Goal: Task Accomplishment & Management: Use online tool/utility

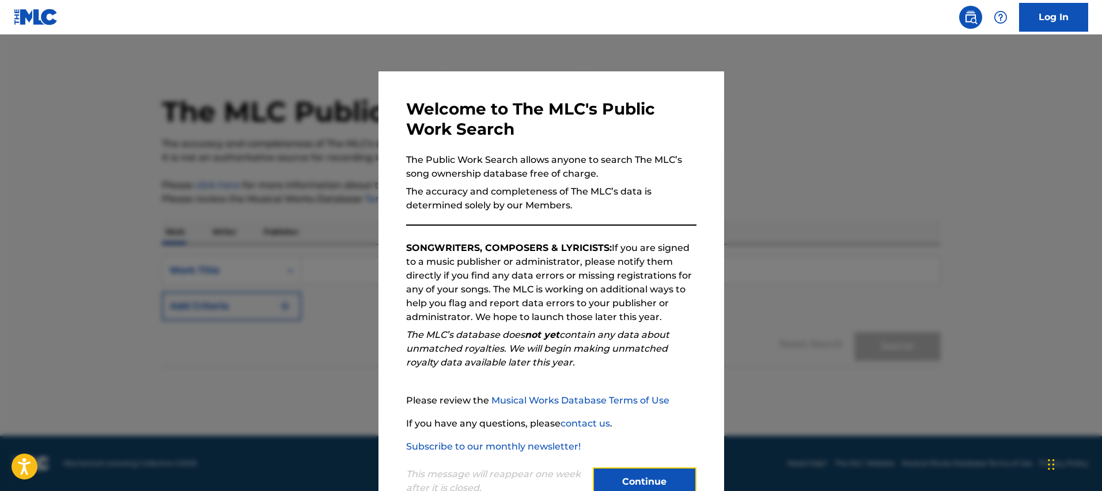
click at [636, 468] on button "Continue" at bounding box center [645, 482] width 104 height 29
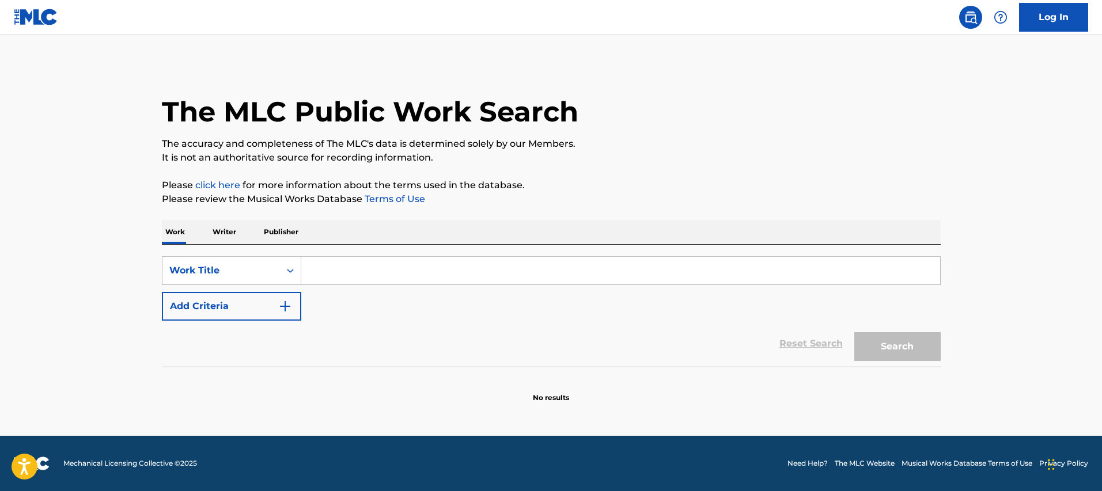
click at [343, 264] on input "Search Form" at bounding box center [620, 271] width 639 height 28
paste input "[PERSON_NAME]"
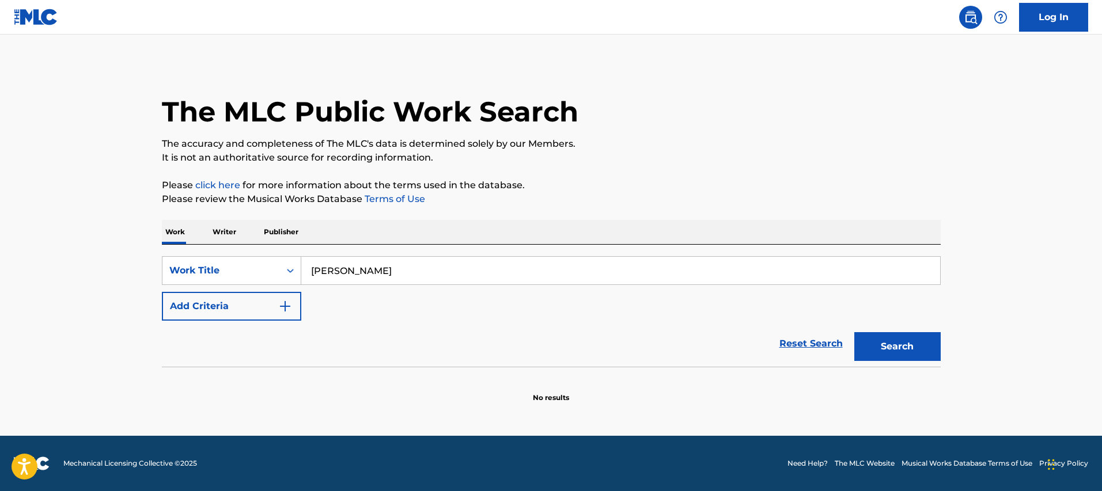
type input "[PERSON_NAME]"
click at [231, 236] on p "Writer" at bounding box center [224, 232] width 31 height 24
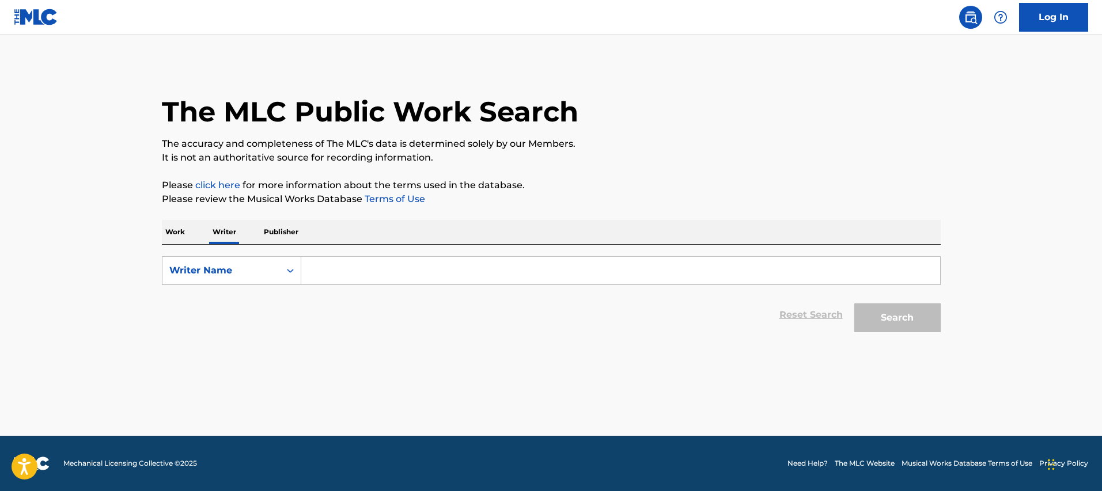
click at [369, 267] on input "Search Form" at bounding box center [620, 271] width 639 height 28
paste input "[PERSON_NAME]"
type input "[PERSON_NAME]"
click at [879, 317] on button "Search" at bounding box center [897, 317] width 86 height 29
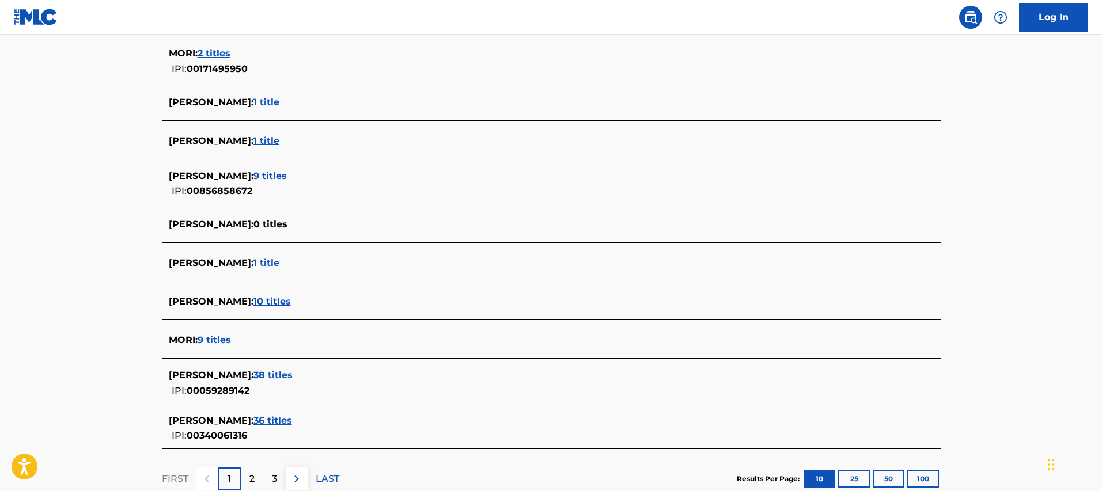
scroll to position [341, 0]
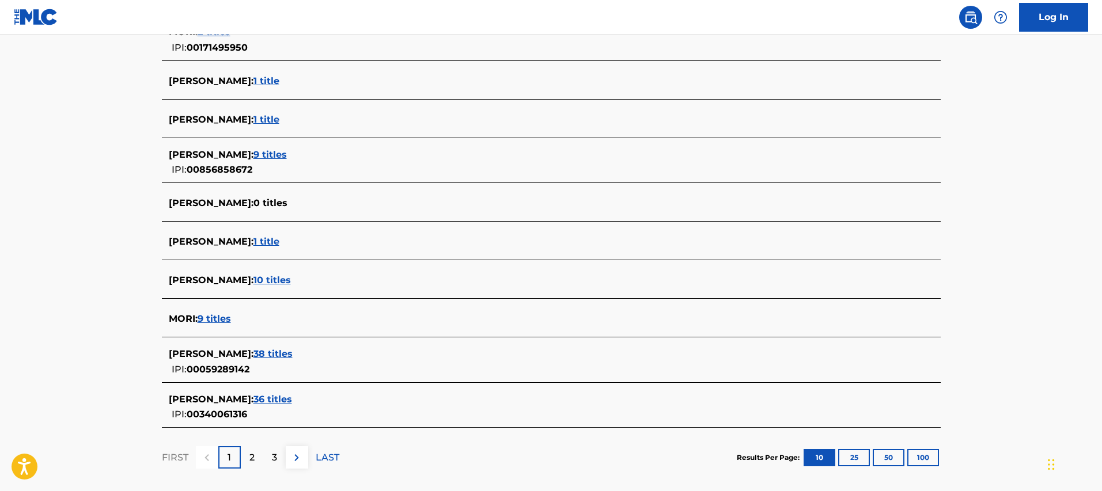
click at [259, 401] on span "36 titles" at bounding box center [272, 399] width 39 height 11
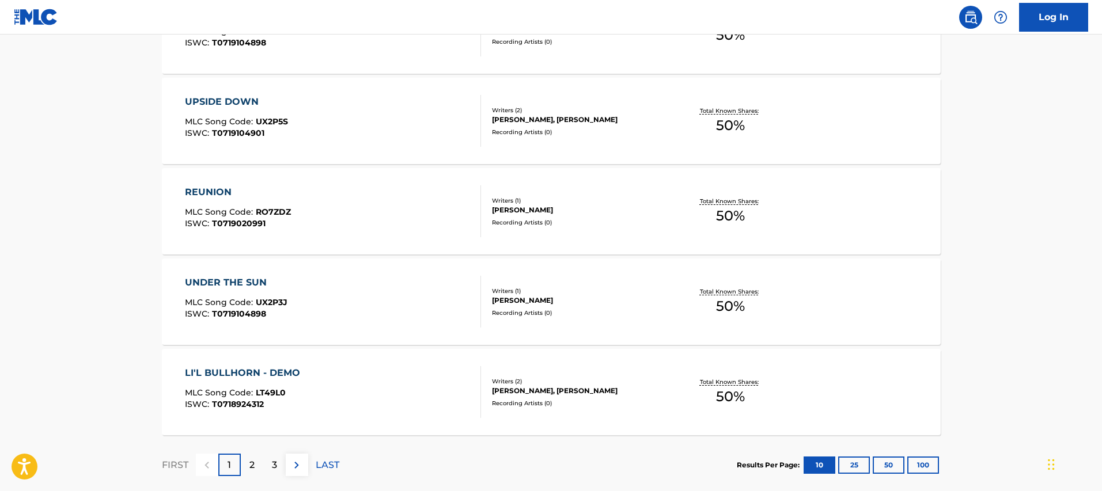
scroll to position [847, 0]
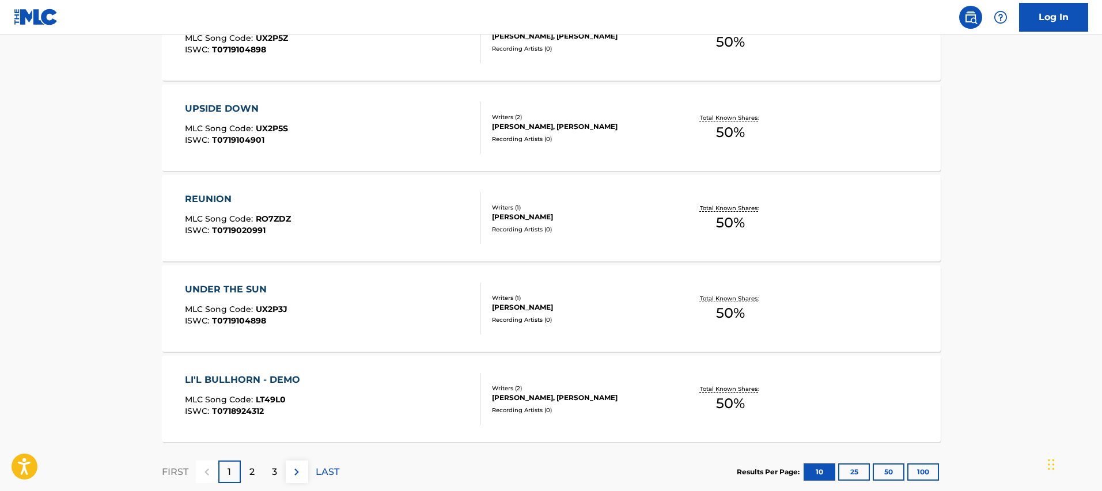
click at [370, 369] on div "LI'L BULLHORN - DEMO MLC Song Code : LT49L0 ISWC : T0718924312 Writers ( 2 ) [P…" at bounding box center [551, 399] width 779 height 86
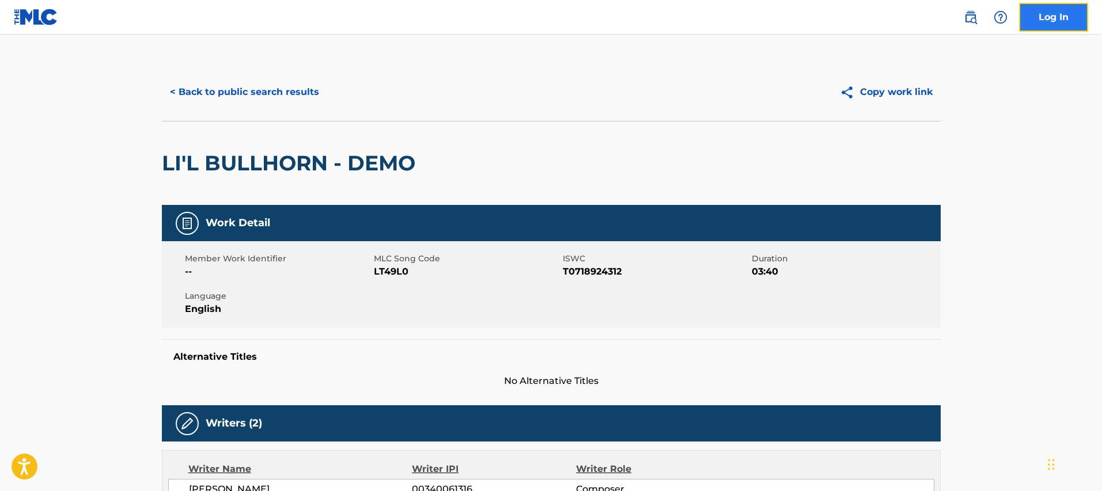
click at [1045, 18] on link "Log In" at bounding box center [1053, 17] width 69 height 29
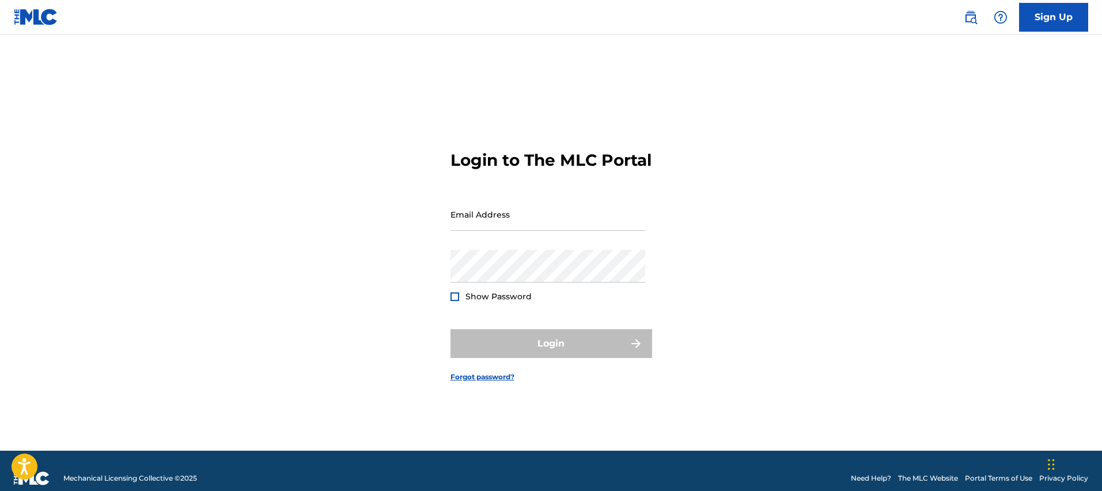
type input "[PERSON_NAME][EMAIL_ADDRESS][PERSON_NAME][DOMAIN_NAME]"
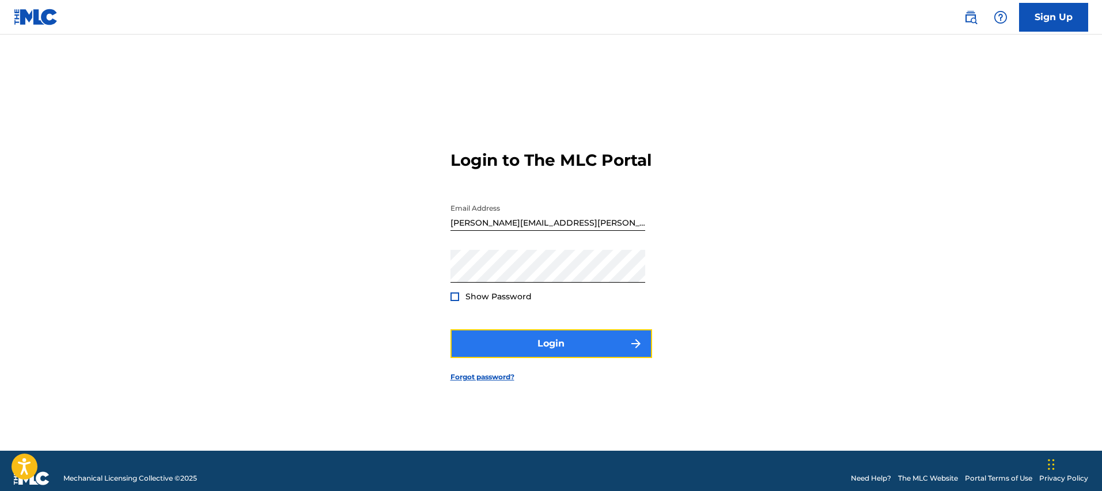
click at [542, 344] on button "Login" at bounding box center [551, 343] width 202 height 29
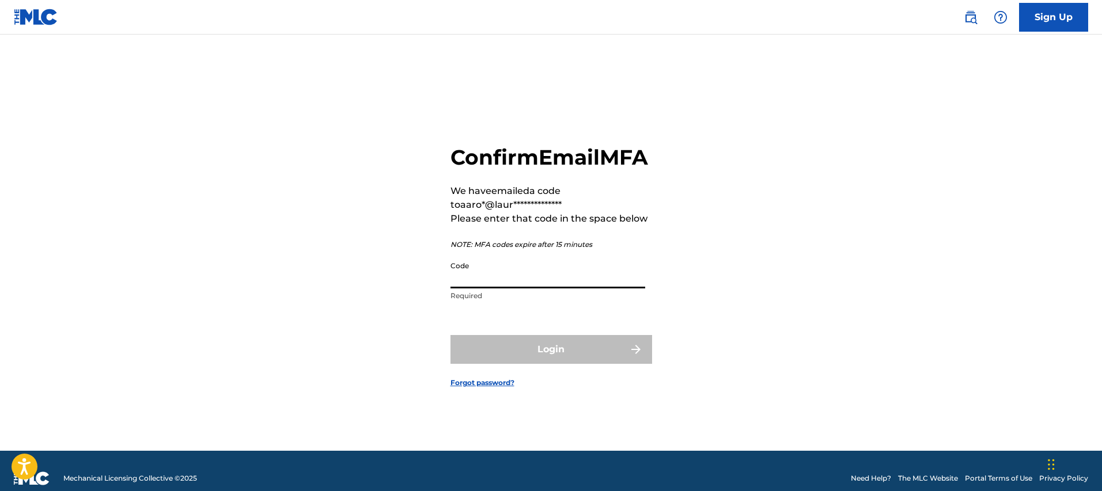
click at [556, 287] on input "Code" at bounding box center [547, 272] width 195 height 33
paste input "273875"
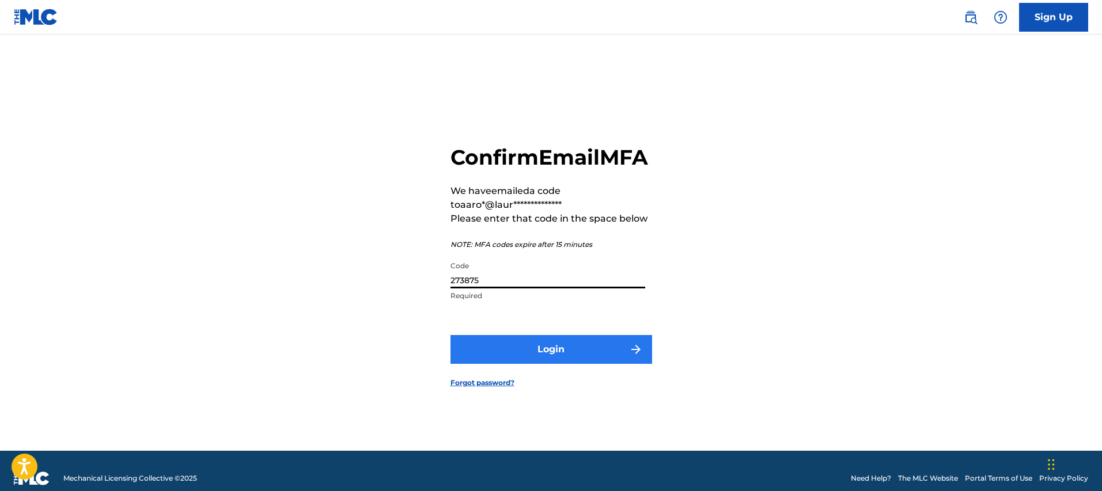
type input "273875"
click at [568, 364] on button "Login" at bounding box center [551, 349] width 202 height 29
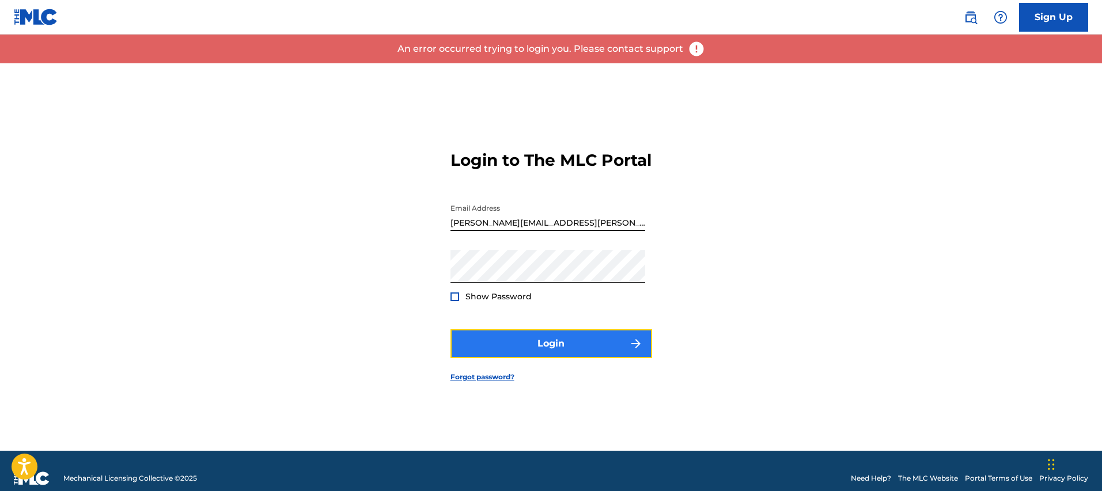
click at [544, 349] on button "Login" at bounding box center [551, 343] width 202 height 29
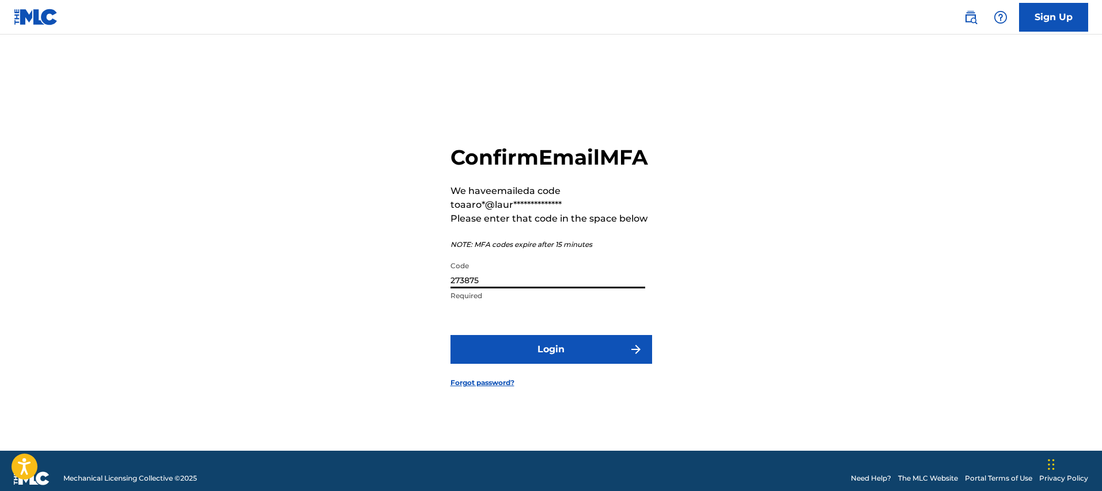
click at [542, 289] on input "273875" at bounding box center [547, 272] width 195 height 33
paste input "803688"
type input "803688"
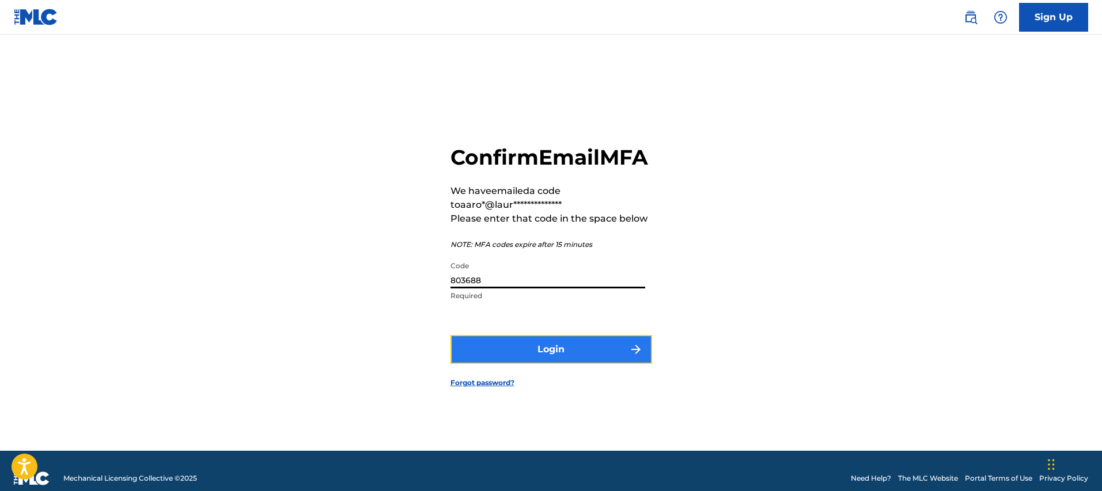
click at [553, 361] on button "Login" at bounding box center [551, 349] width 202 height 29
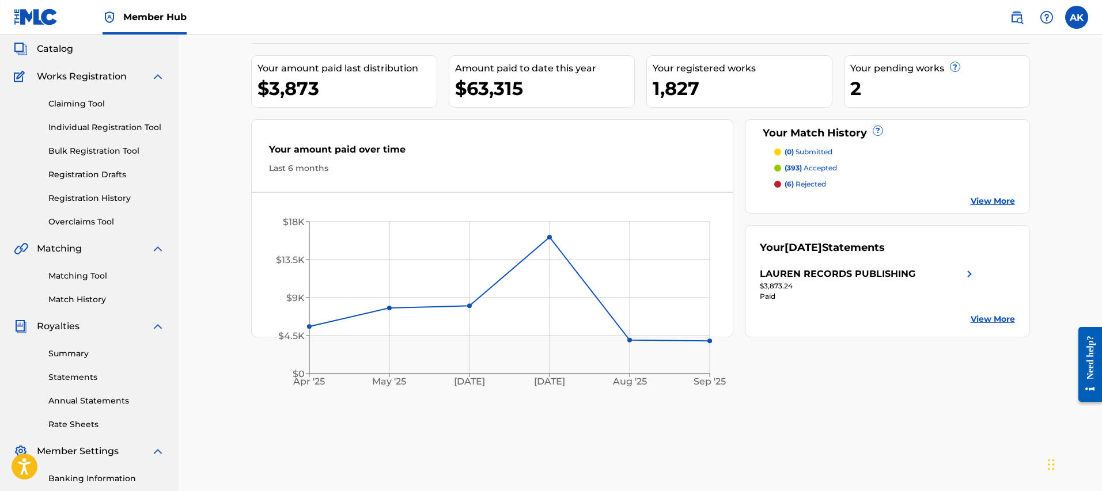
scroll to position [65, 0]
click at [89, 109] on link "Claiming Tool" at bounding box center [106, 104] width 116 height 12
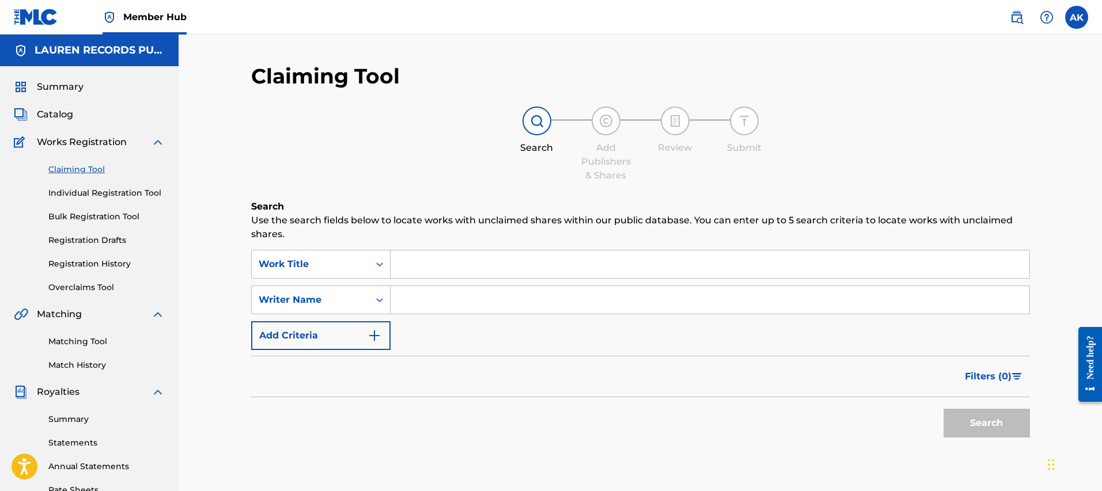
click at [435, 311] on input "Search Form" at bounding box center [709, 300] width 639 height 28
type input "[PERSON_NAME]"
click at [943, 409] on button "Search" at bounding box center [986, 423] width 86 height 29
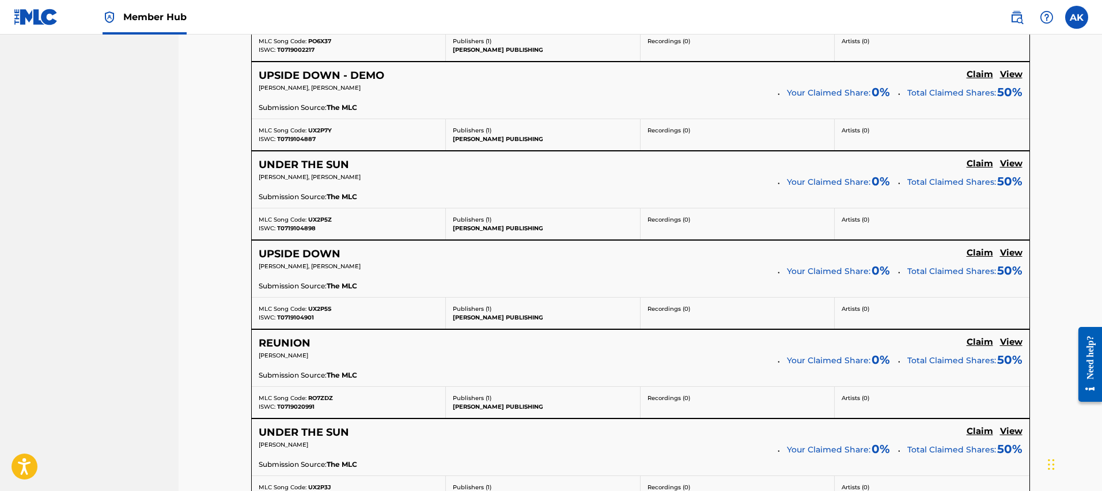
scroll to position [884, 0]
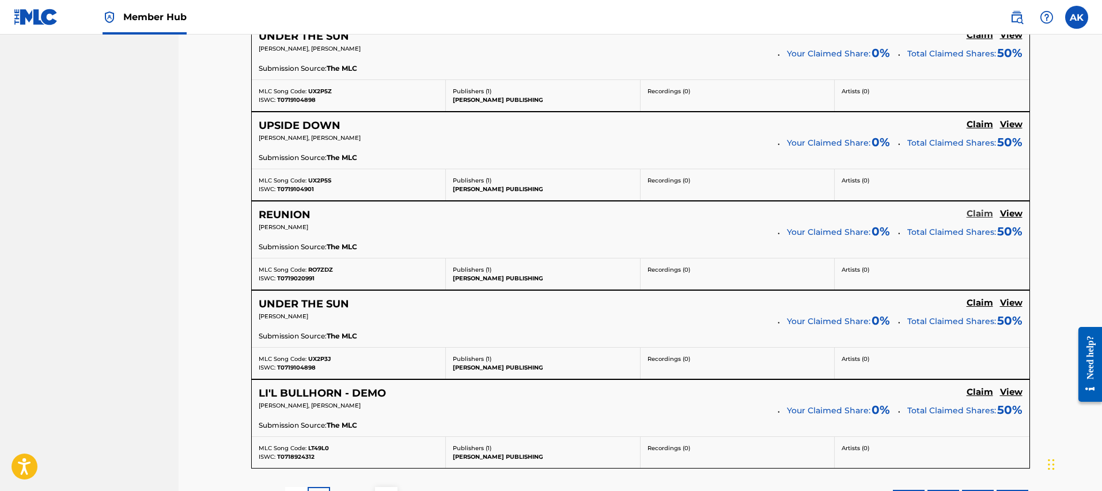
click at [980, 215] on h5 "Claim" at bounding box center [979, 213] width 26 height 11
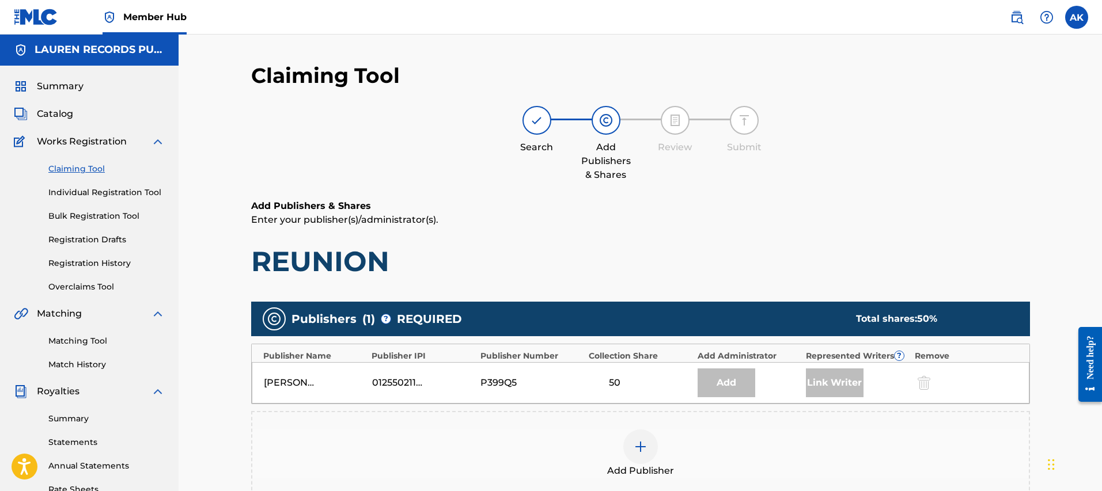
scroll to position [0, 0]
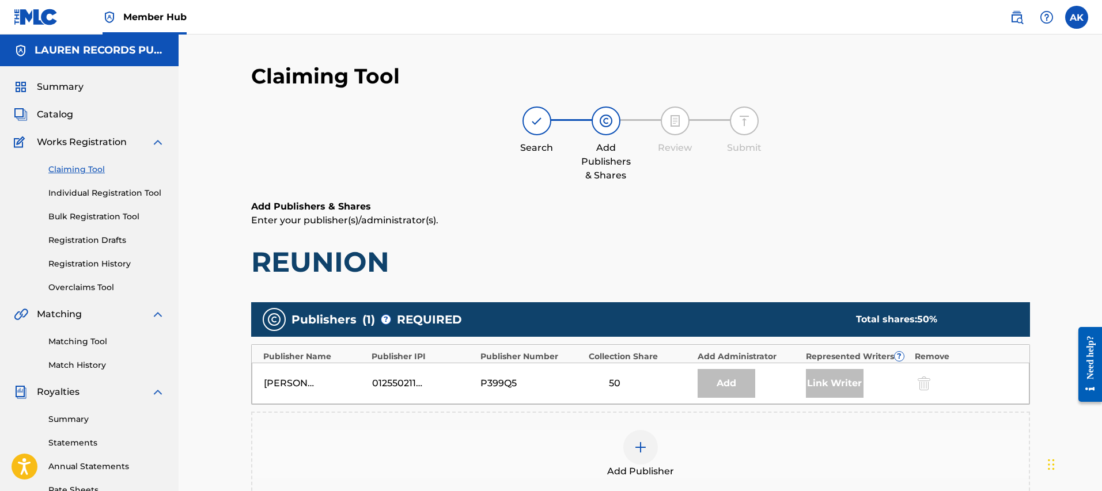
click at [842, 379] on div "Link Writer" at bounding box center [835, 383] width 58 height 29
click at [894, 382] on div "Link Writer" at bounding box center [857, 383] width 103 height 29
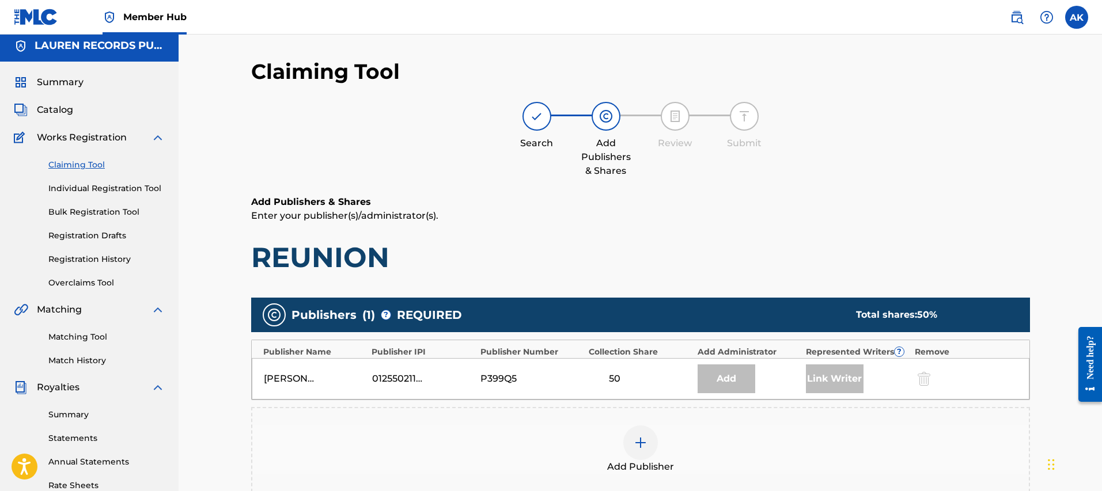
scroll to position [223, 0]
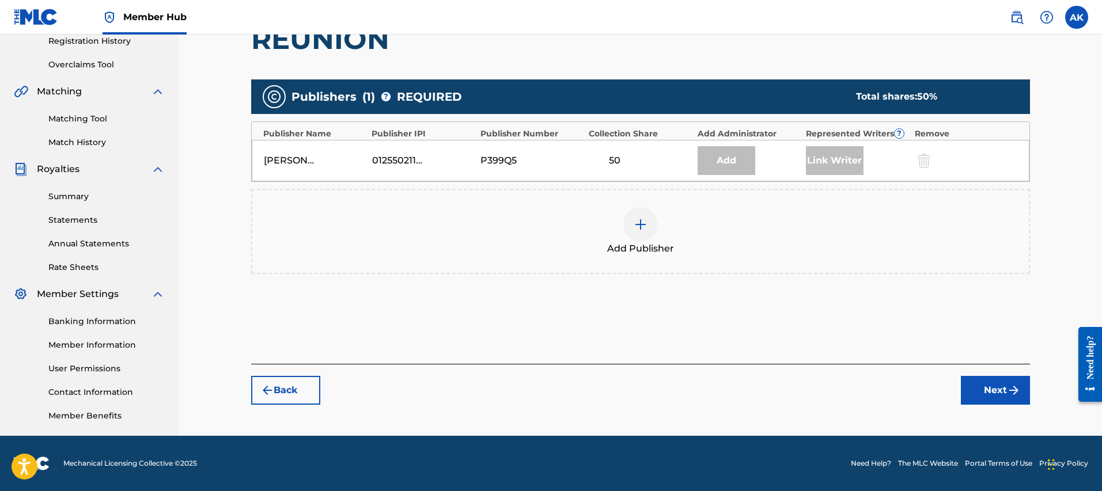
click at [776, 75] on div "Publishers ( 1 ) ? REQUIRED Total shares: 50 % Publisher Name Publisher IPI Pub…" at bounding box center [640, 194] width 779 height 240
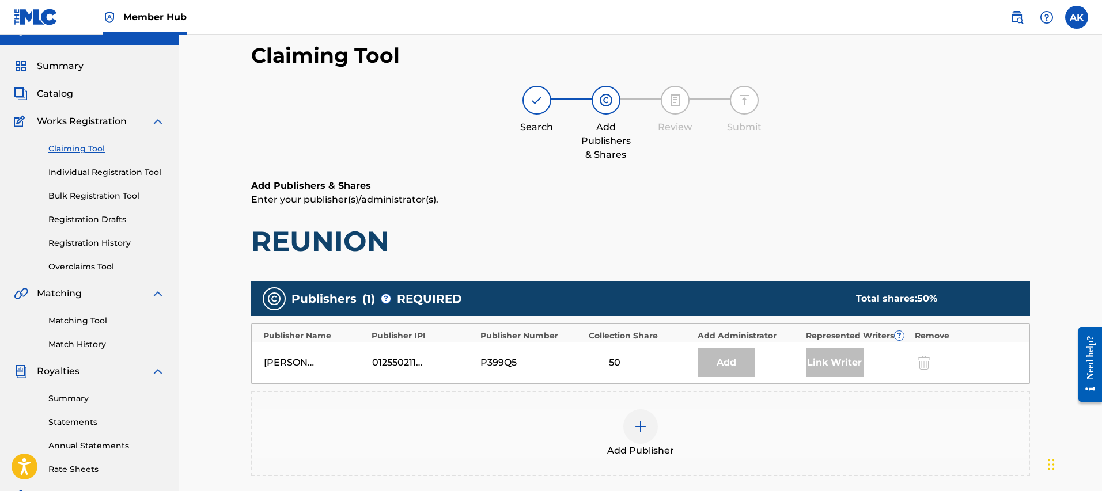
scroll to position [0, 0]
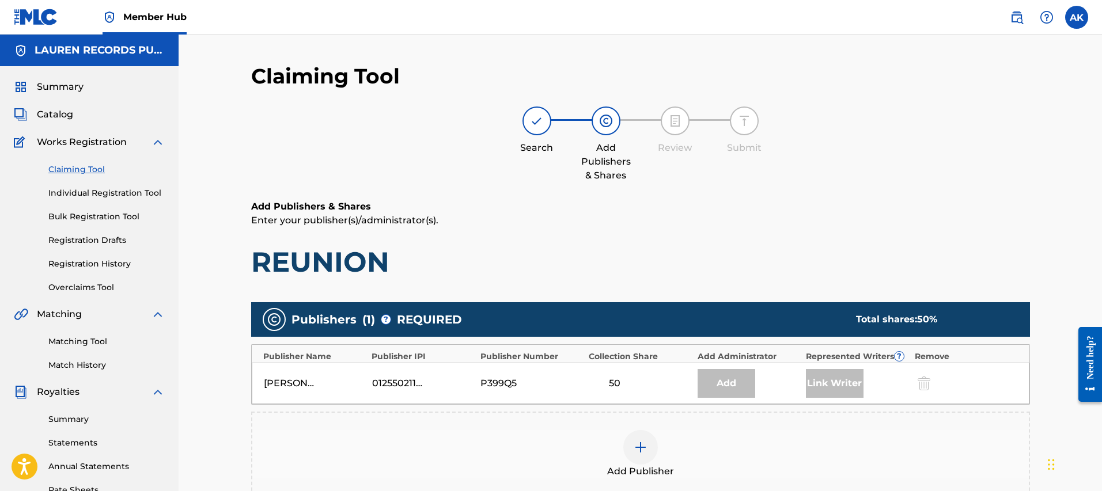
click at [527, 130] on div at bounding box center [536, 121] width 29 height 29
click at [533, 127] on img at bounding box center [537, 121] width 14 height 14
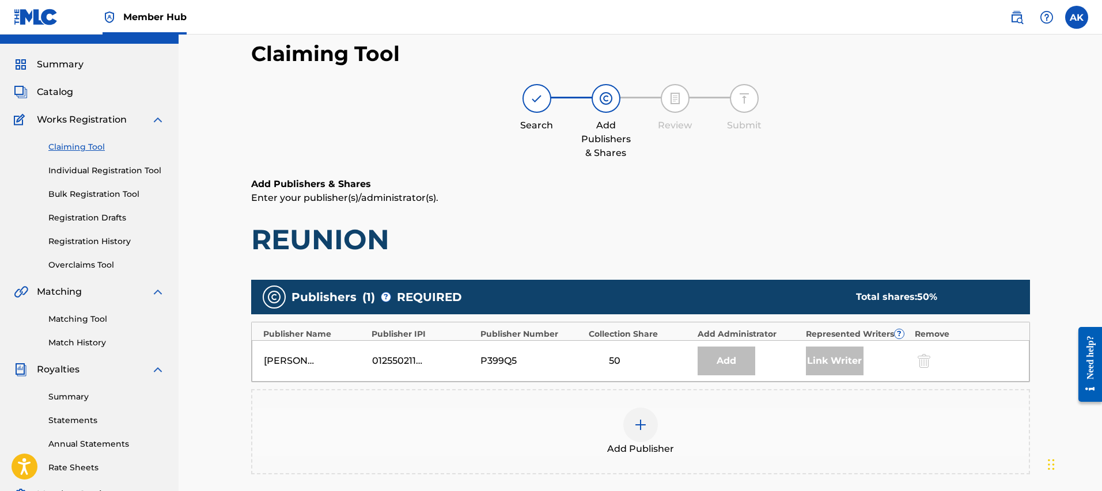
scroll to position [187, 0]
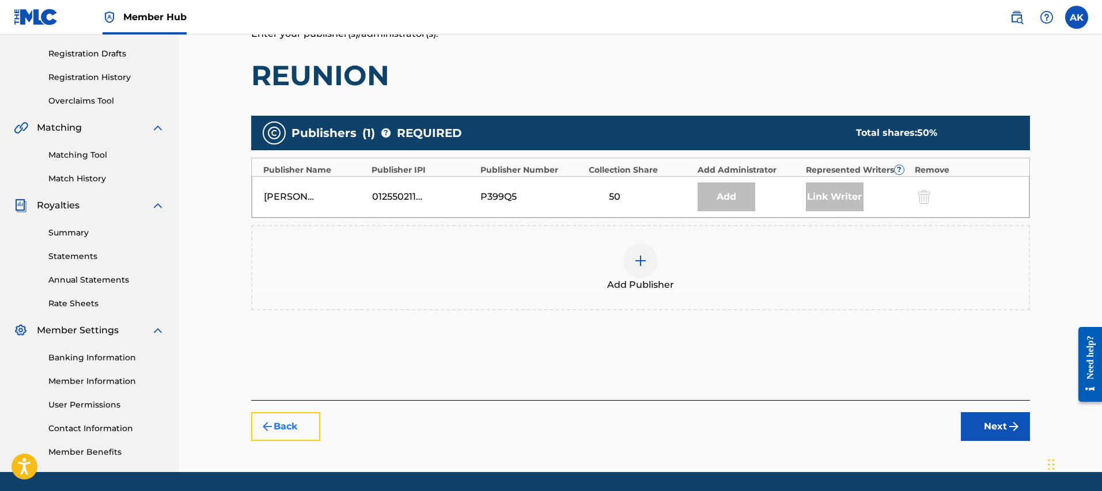
click at [301, 428] on button "Back" at bounding box center [285, 426] width 69 height 29
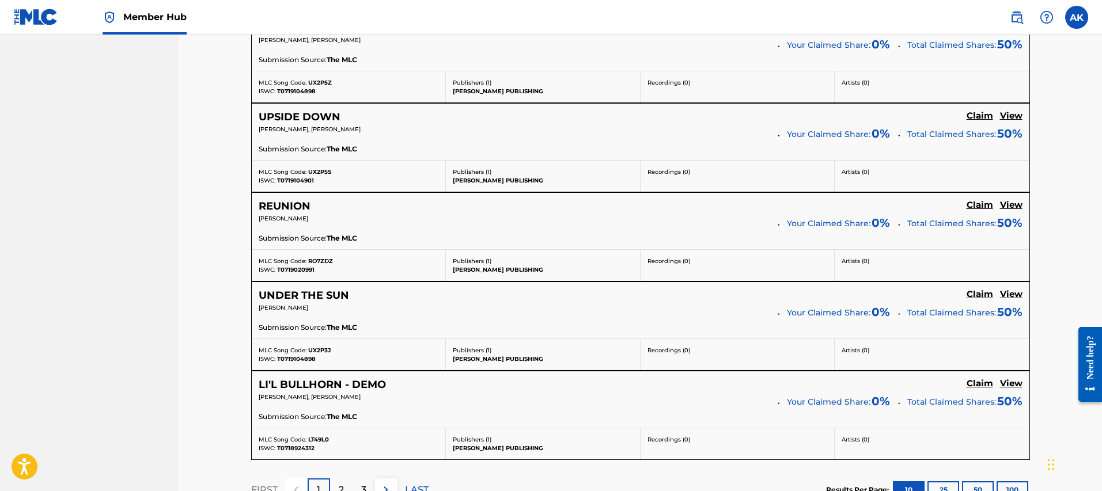
scroll to position [961, 0]
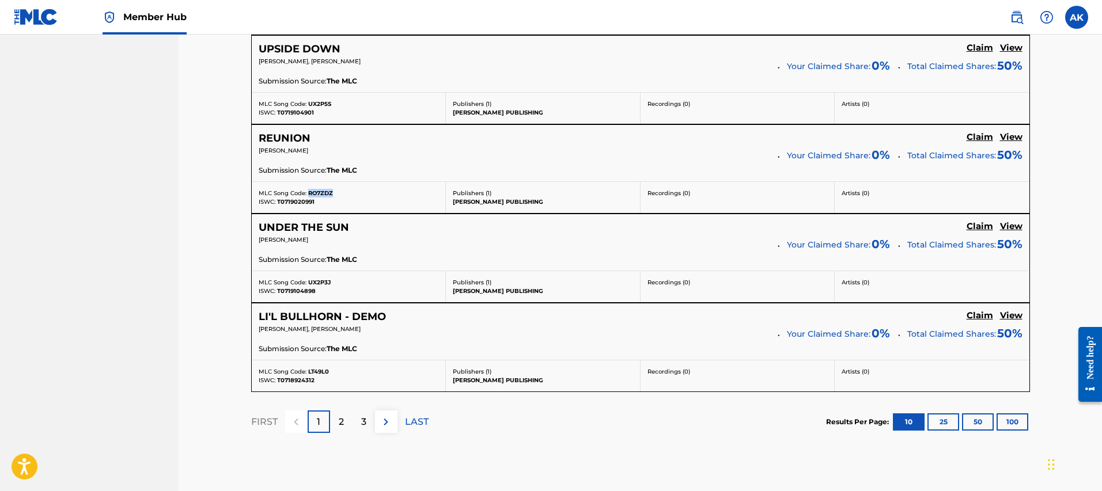
drag, startPoint x: 332, startPoint y: 193, endPoint x: 309, endPoint y: 196, distance: 23.2
click at [309, 196] on div "MLC Song Code: RO7ZDZ" at bounding box center [349, 193] width 180 height 9
copy span "RO7ZDZ"
click at [432, 195] on div "MLC Song Code: RO7ZDZ" at bounding box center [349, 193] width 180 height 9
click at [415, 194] on div "MLC Song Code: RO7ZDZ" at bounding box center [349, 193] width 180 height 9
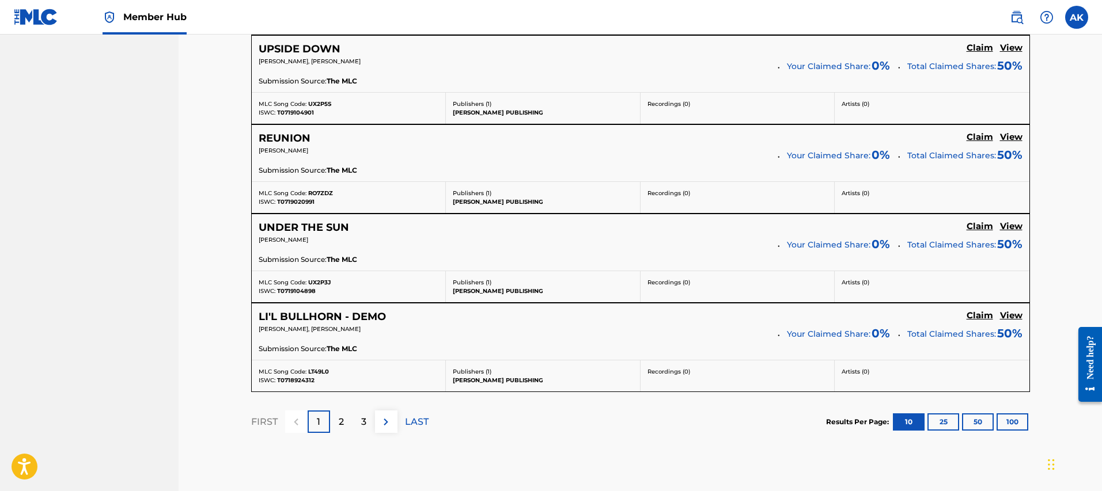
click at [346, 164] on div "[PERSON_NAME] Your Claimed Share: 0 % Total Claimed Shares: 50 %" at bounding box center [641, 155] width 764 height 18
click at [306, 147] on p "[PERSON_NAME]" at bounding box center [514, 150] width 511 height 9
click at [1001, 141] on h5 "View" at bounding box center [1011, 137] width 22 height 11
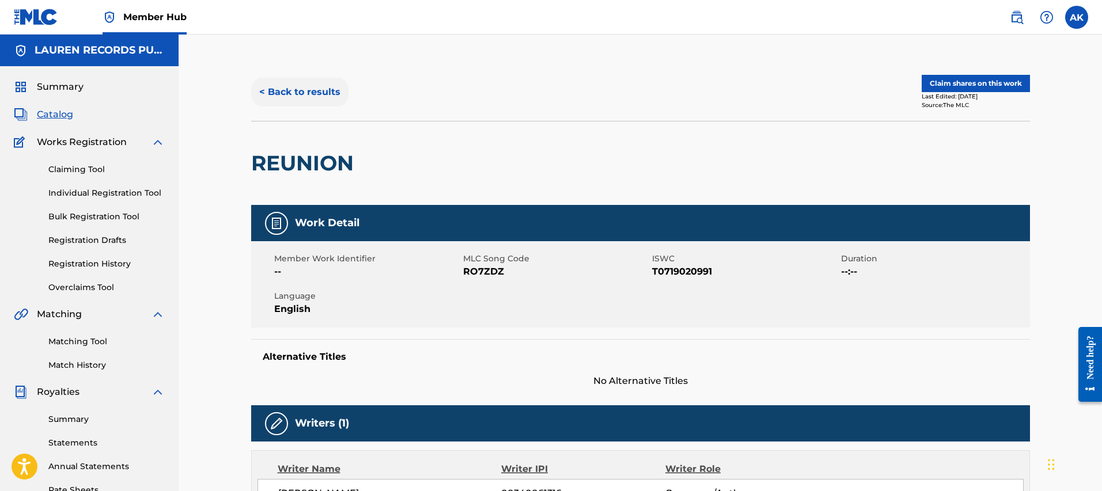
click at [287, 92] on button "< Back to results" at bounding box center [299, 92] width 97 height 29
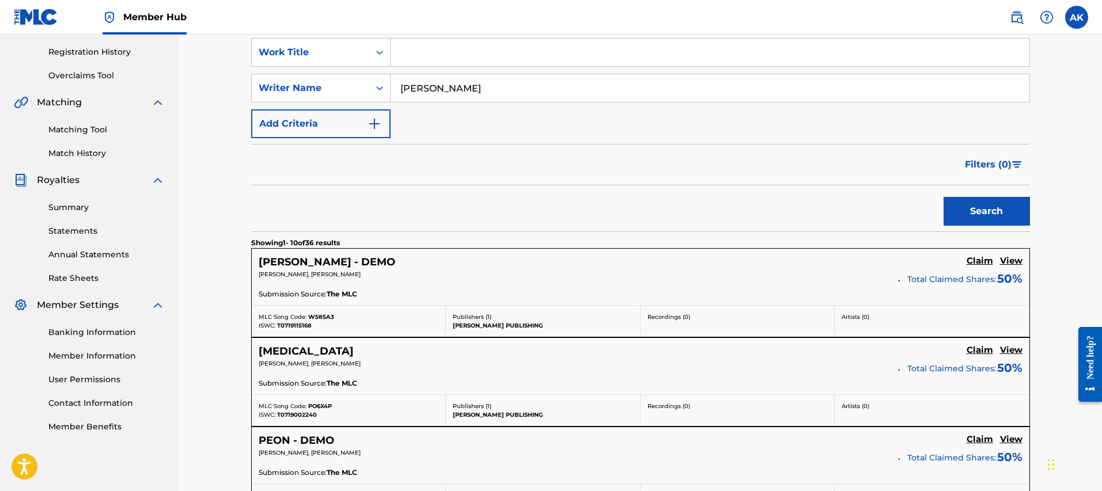
scroll to position [214, 0]
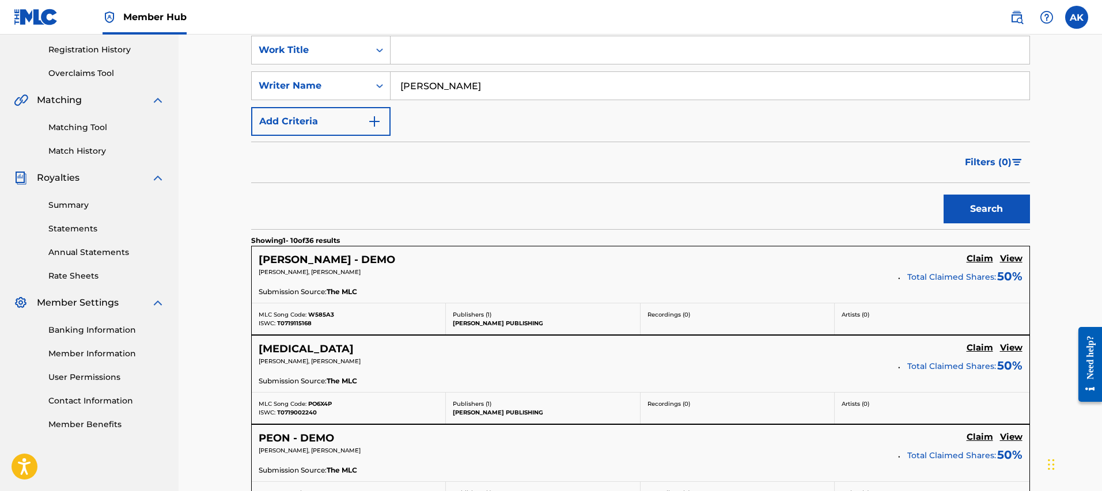
click at [492, 306] on div "Publishers ( 1 ) [PERSON_NAME] PUBLISHING" at bounding box center [543, 318] width 195 height 31
click at [500, 317] on p "Publishers ( 1 )" at bounding box center [543, 314] width 180 height 9
click at [339, 315] on div "MLC Song Code: W585A3" at bounding box center [349, 314] width 180 height 9
click at [317, 261] on h5 "[PERSON_NAME] - DEMO" at bounding box center [327, 259] width 136 height 13
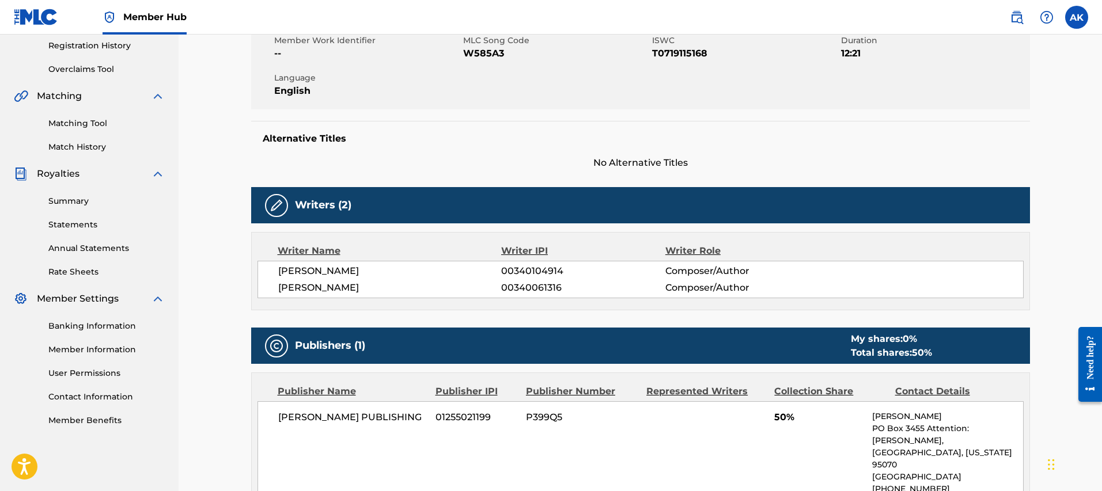
scroll to position [233, 0]
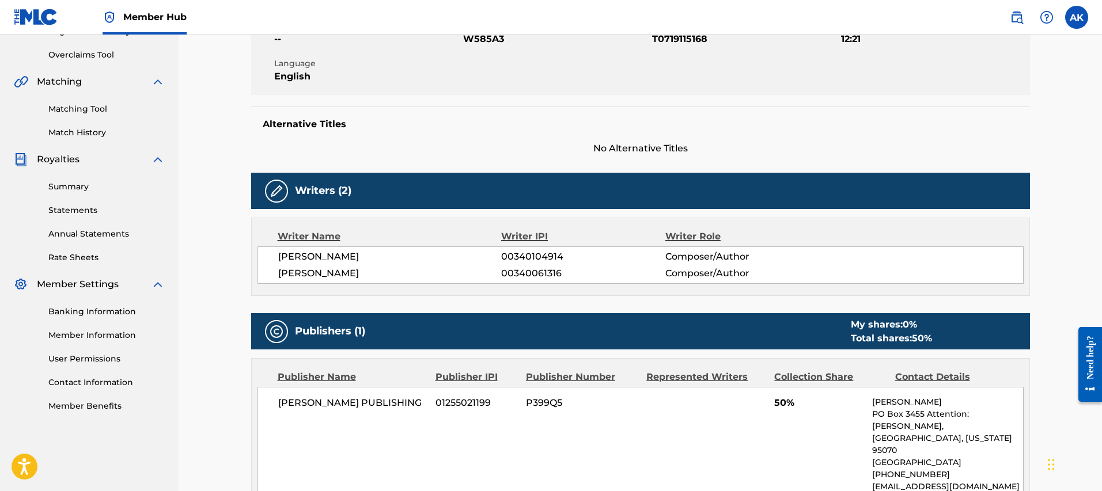
click at [551, 256] on span "00340104914" at bounding box center [583, 257] width 164 height 14
click at [542, 274] on span "00340061316" at bounding box center [583, 274] width 164 height 14
drag, startPoint x: 542, startPoint y: 274, endPoint x: 773, endPoint y: 257, distance: 231.6
click at [543, 274] on span "00340061316" at bounding box center [583, 274] width 164 height 14
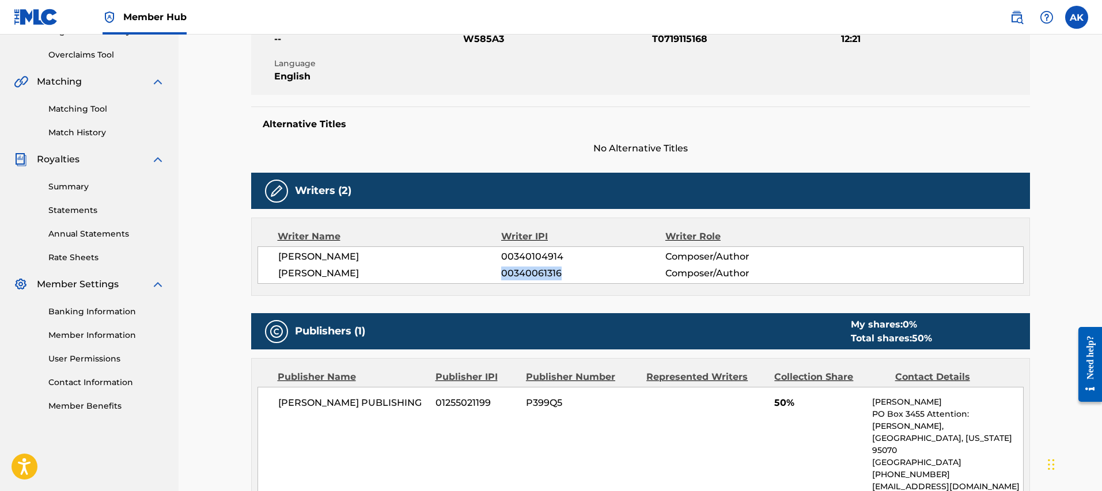
copy span "00340061316"
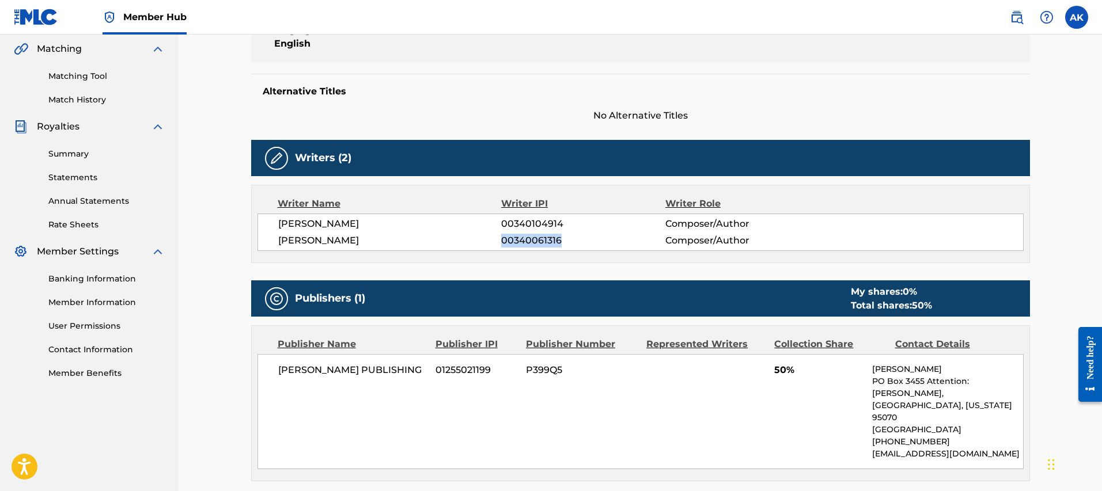
scroll to position [270, 0]
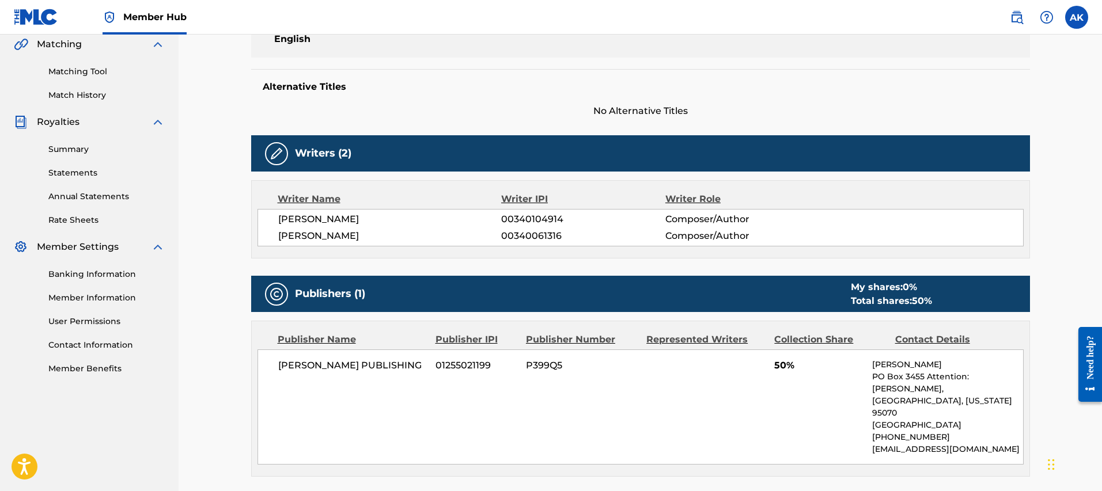
click at [549, 366] on span "P399Q5" at bounding box center [582, 366] width 112 height 14
copy span "P399Q5"
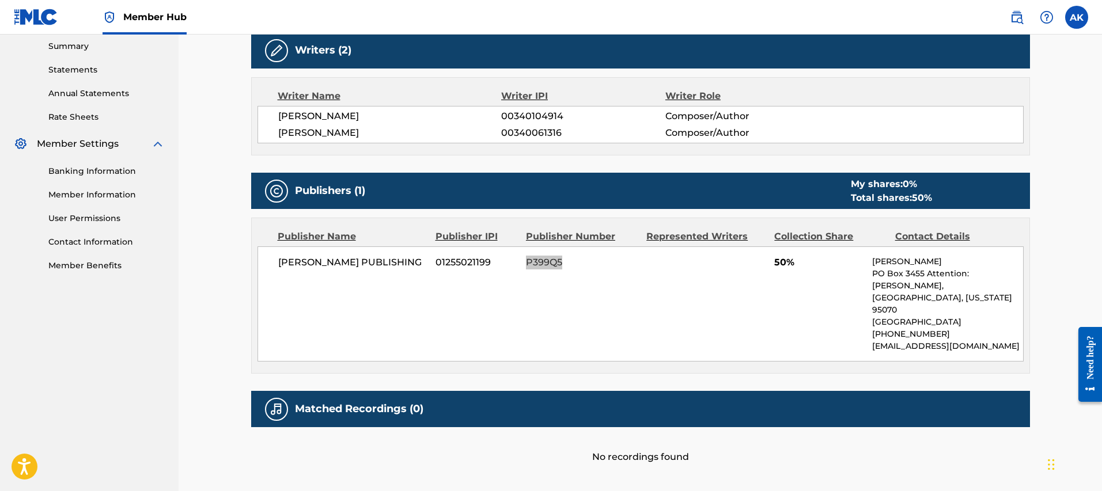
scroll to position [273, 0]
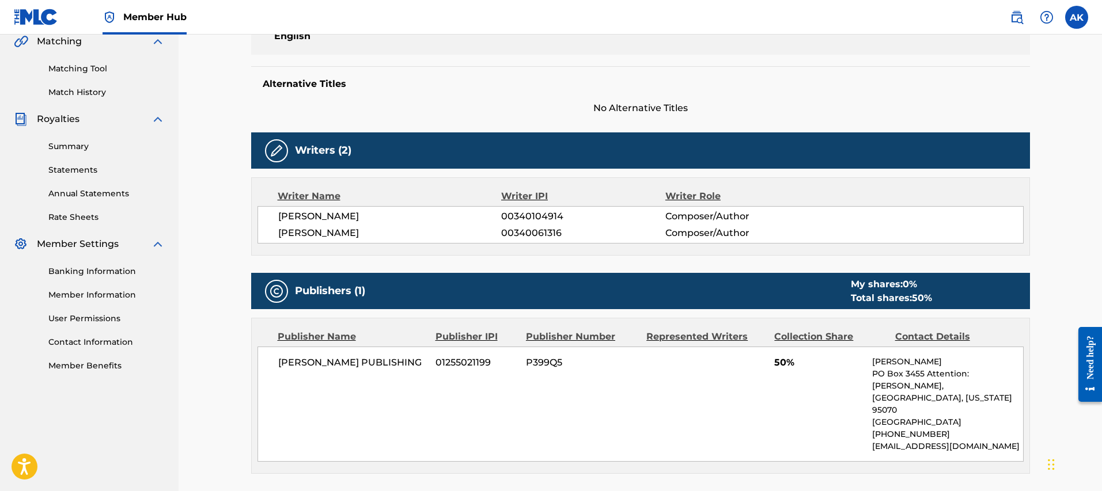
click at [321, 221] on span "[PERSON_NAME]" at bounding box center [389, 217] width 223 height 14
click at [322, 221] on span "[PERSON_NAME]" at bounding box center [389, 217] width 223 height 14
click at [330, 233] on span "[PERSON_NAME]" at bounding box center [389, 233] width 223 height 14
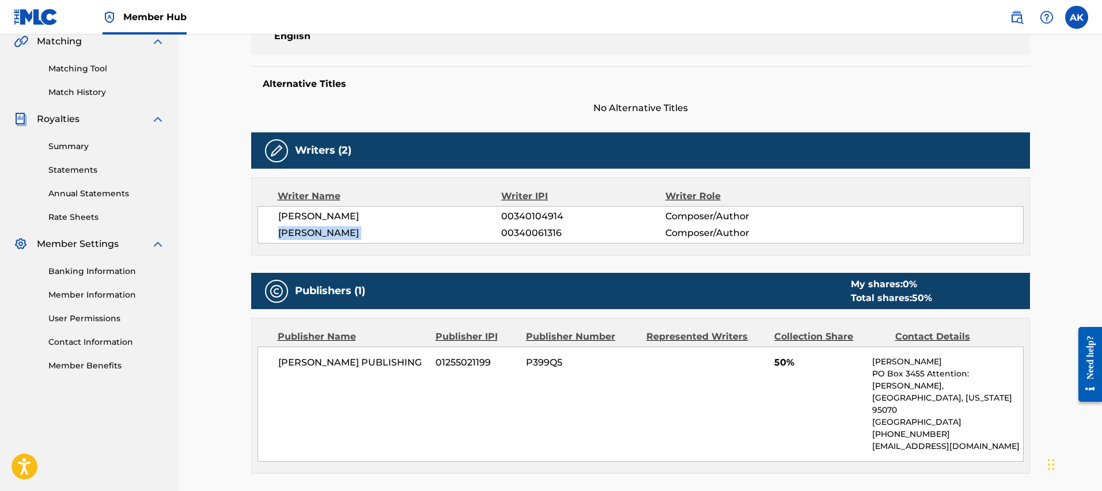
click at [330, 233] on span "[PERSON_NAME]" at bounding box center [389, 233] width 223 height 14
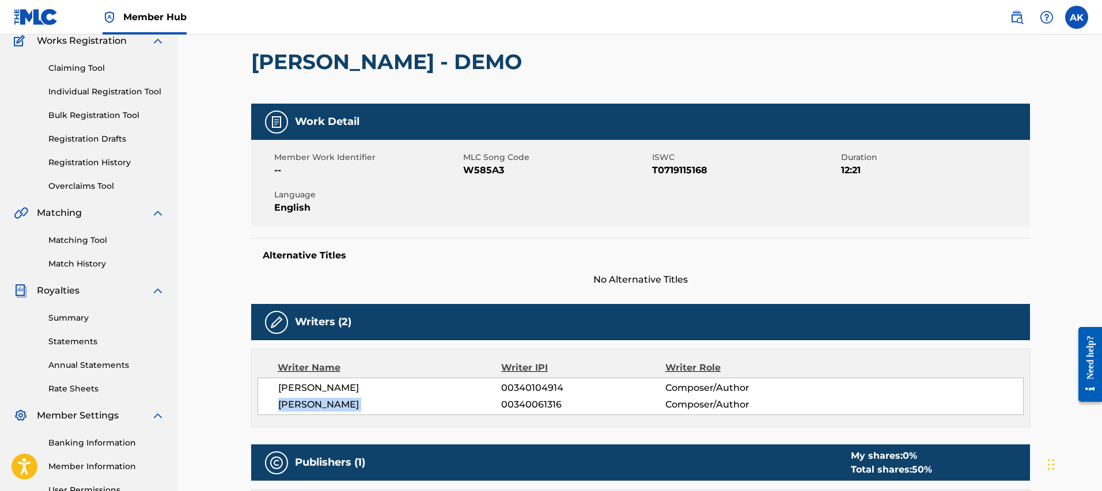
scroll to position [0, 0]
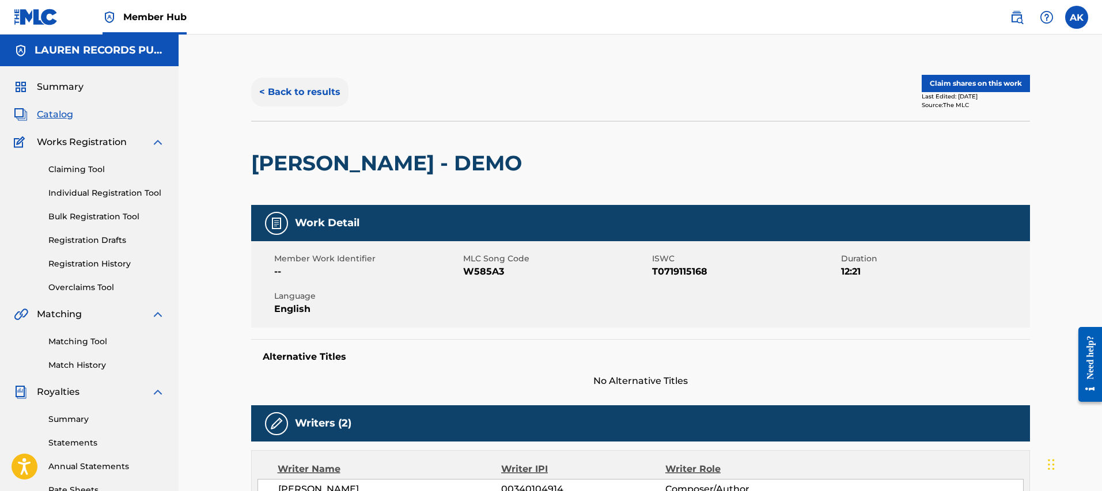
click at [300, 98] on button "< Back to results" at bounding box center [299, 92] width 97 height 29
